Goal: Contribute content

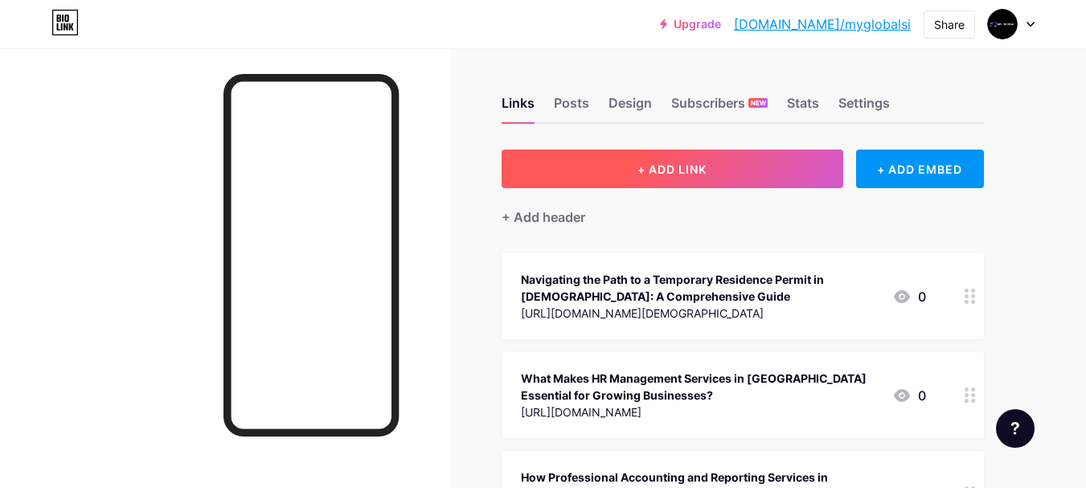
click at [727, 174] on button "+ ADD LINK" at bounding box center [673, 169] width 342 height 39
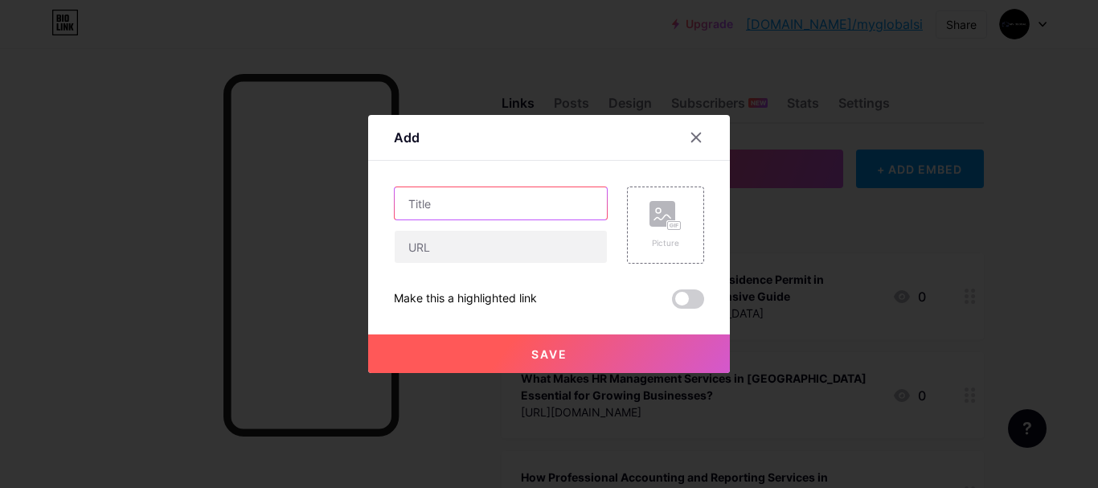
click at [536, 208] on input "text" at bounding box center [501, 203] width 212 height 32
paste input "Slovenia Work Visa for [DEMOGRAPHIC_DATA] Citizens – A Complete Guide"
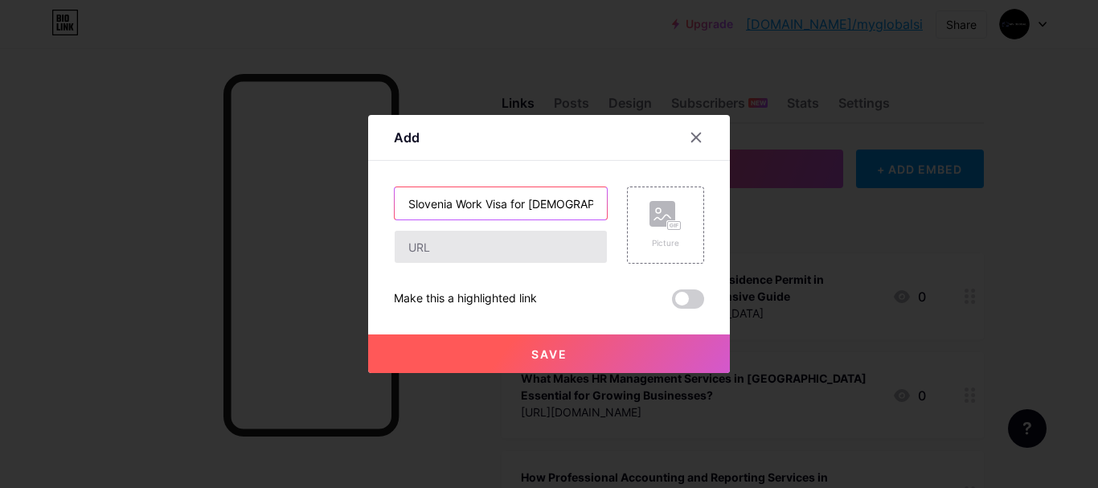
scroll to position [0, 123]
type input "Slovenia Work Visa for [DEMOGRAPHIC_DATA] Citizens – A Complete Guide"
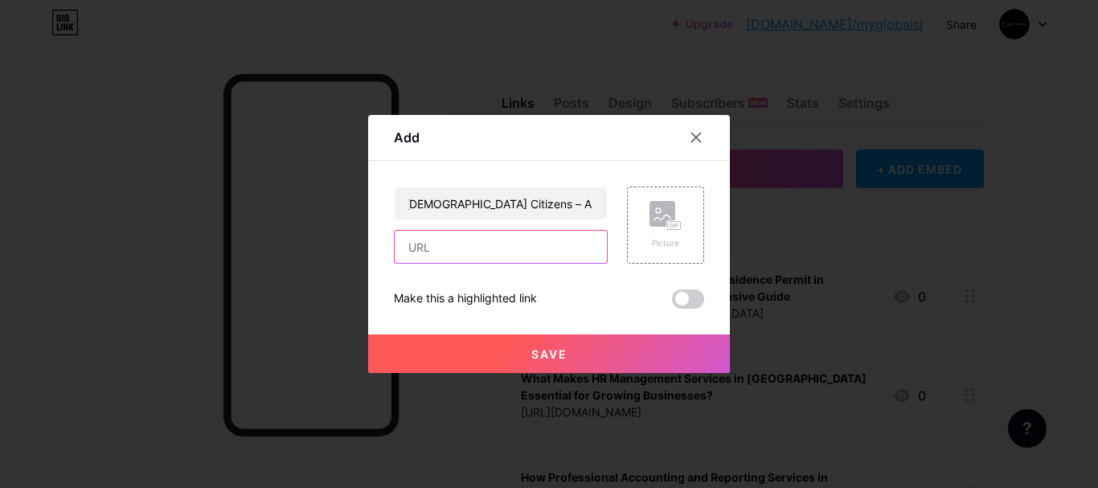
click at [529, 237] on input "text" at bounding box center [501, 247] width 212 height 32
paste input "[URL][DOMAIN_NAME][DEMOGRAPHIC_DATA]"
type input "[URL][DOMAIN_NAME][DEMOGRAPHIC_DATA]"
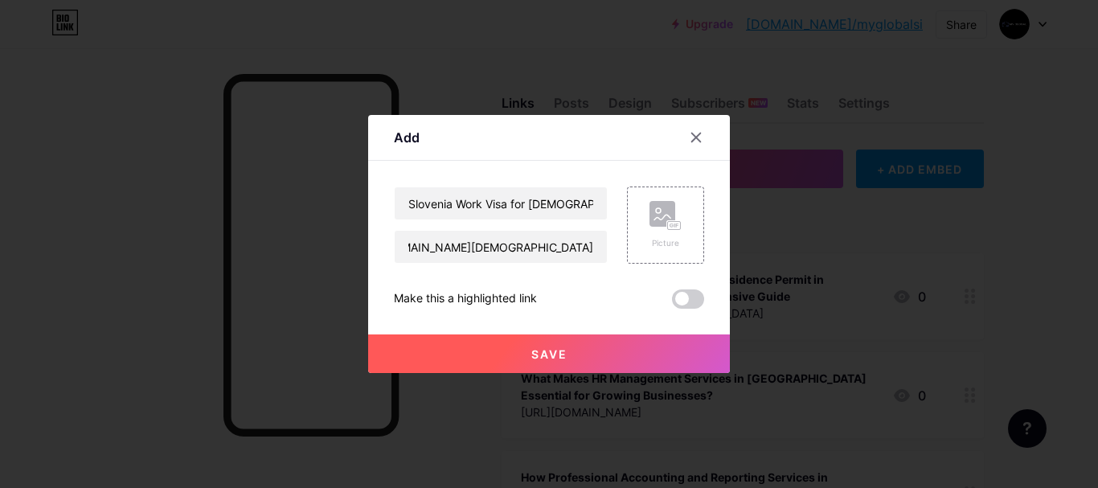
click at [602, 352] on button "Save" at bounding box center [549, 353] width 362 height 39
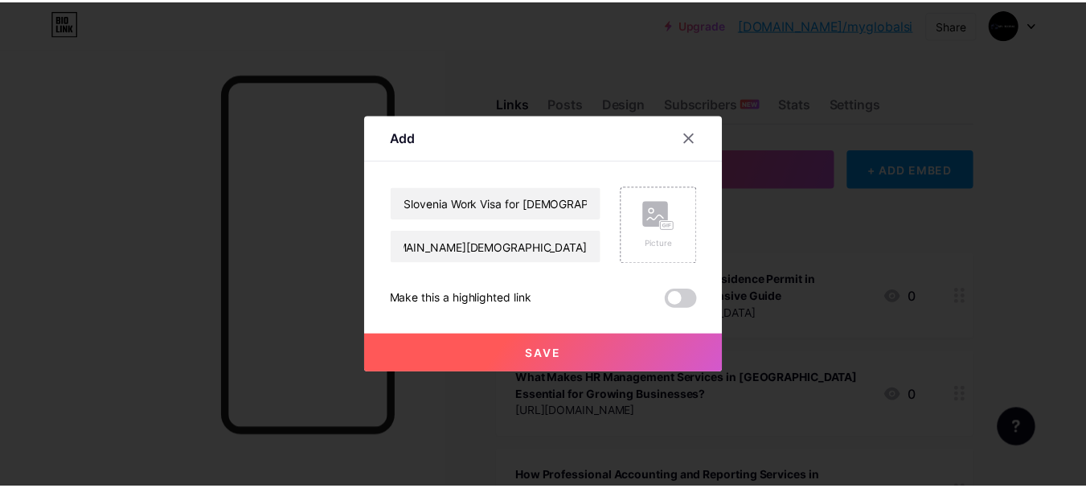
scroll to position [0, 0]
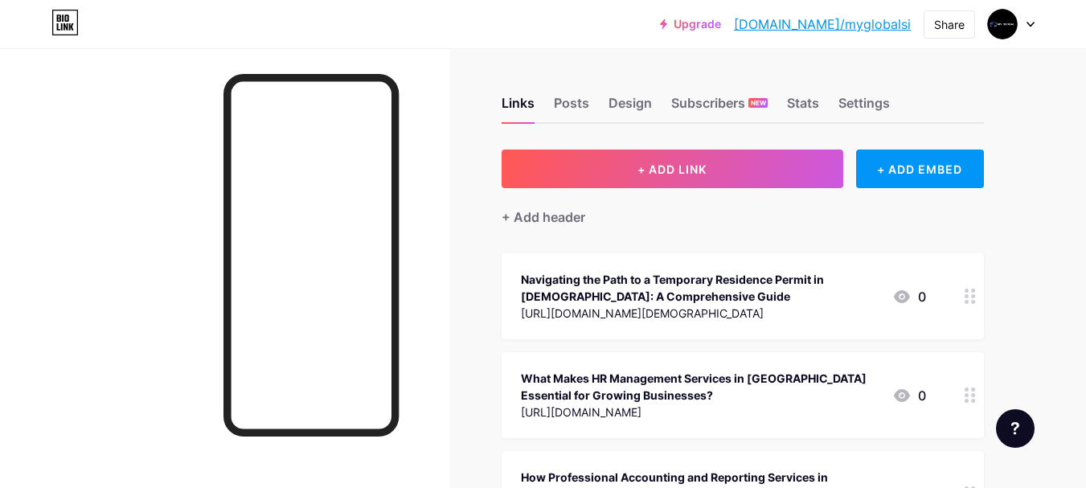
click at [1020, 17] on div at bounding box center [1011, 24] width 47 height 29
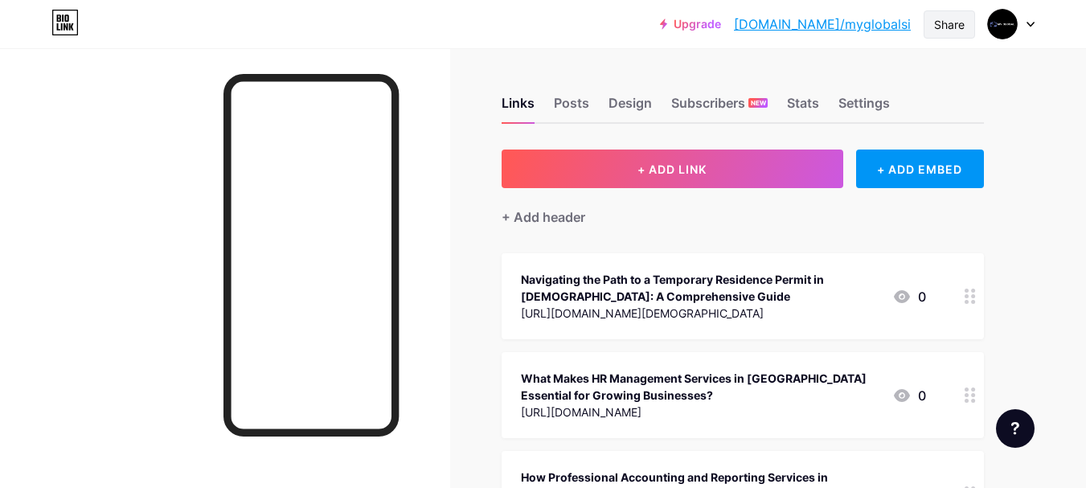
click at [940, 23] on div "Share" at bounding box center [949, 24] width 31 height 17
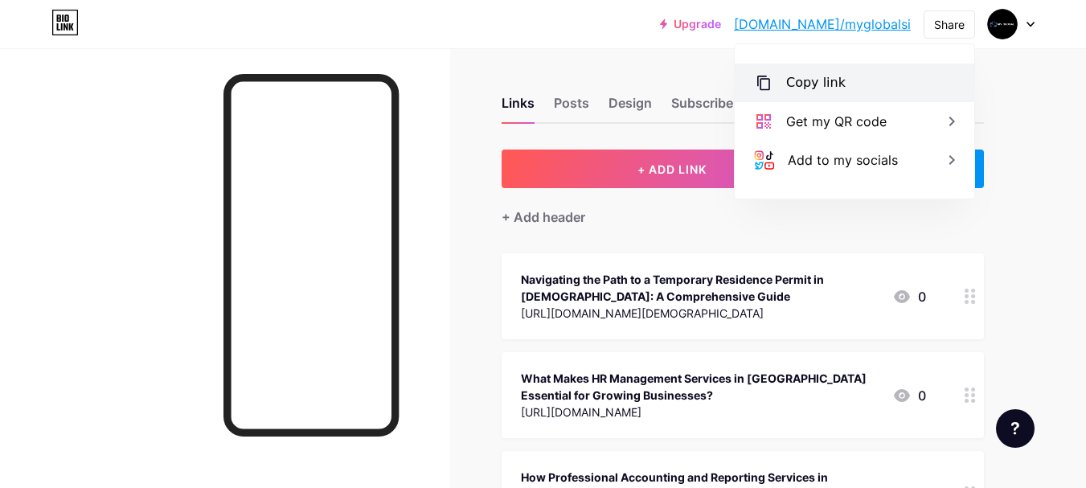
click at [881, 86] on div "Copy link" at bounding box center [855, 83] width 240 height 39
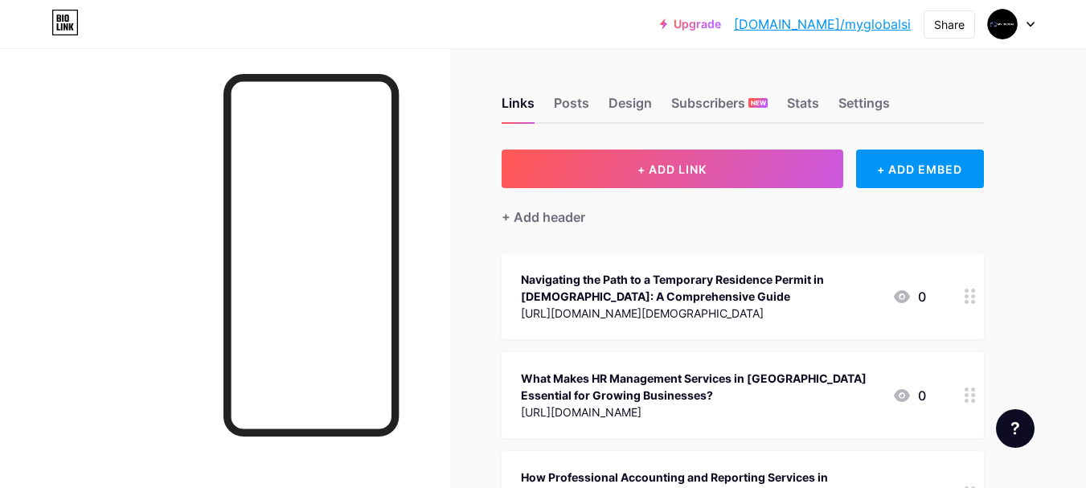
click at [851, 22] on link "[DOMAIN_NAME]/myglobalsi" at bounding box center [822, 23] width 177 height 19
click at [938, 32] on div "Share" at bounding box center [949, 24] width 31 height 17
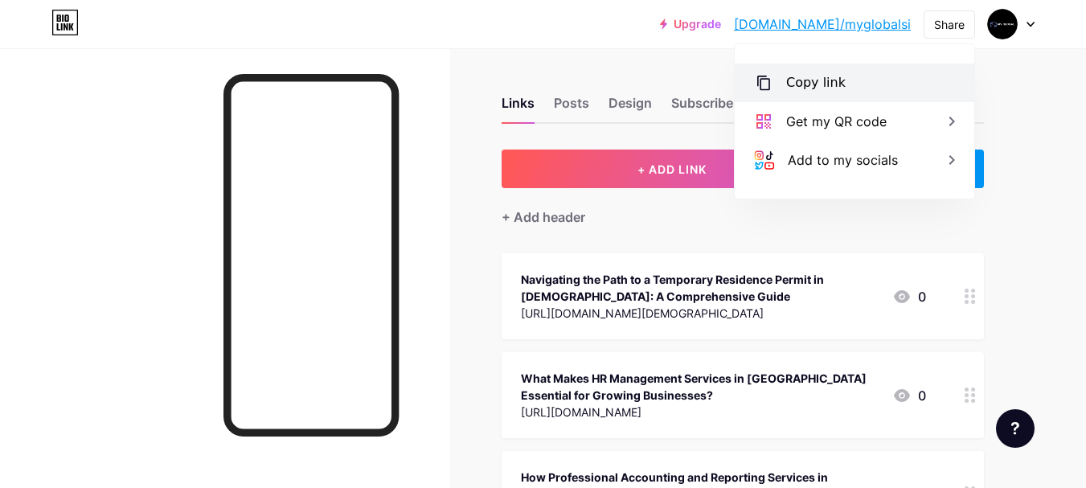
click at [901, 85] on div "Copy link" at bounding box center [855, 83] width 240 height 39
click at [622, 43] on div "Upgrade [DOMAIN_NAME]/myglob... [DOMAIN_NAME]/myglobalsi Share Copied [URL][DOM…" at bounding box center [543, 24] width 1086 height 48
